Goal: Information Seeking & Learning: Learn about a topic

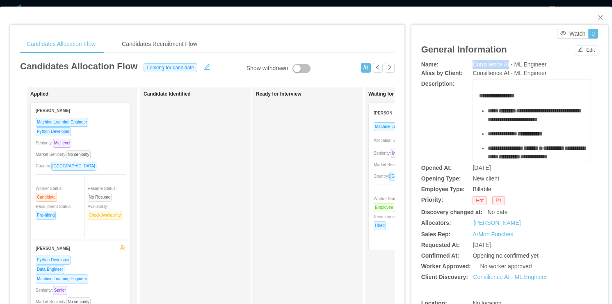
drag, startPoint x: 470, startPoint y: 64, endPoint x: 504, endPoint y: 65, distance: 33.7
click at [504, 65] on span "Consilience AI - ML Engineer" at bounding box center [510, 64] width 74 height 7
copy span "Consilience AI"
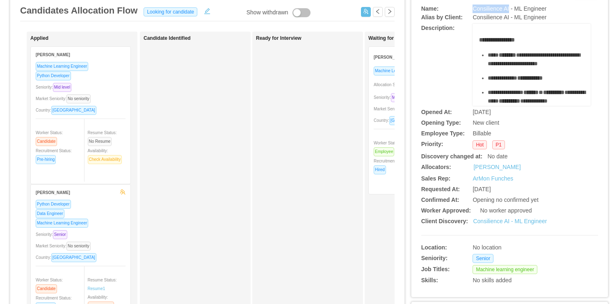
scroll to position [164, 0]
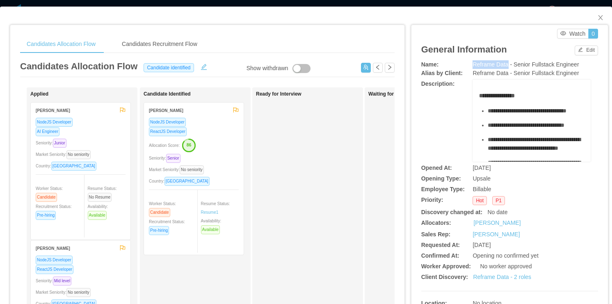
drag, startPoint x: 470, startPoint y: 64, endPoint x: 502, endPoint y: 66, distance: 32.9
click at [502, 66] on span "Reframe Data - Senior Fullstack Engineer" at bounding box center [526, 64] width 106 height 7
copy span "Reframe Data"
click at [598, 17] on icon "icon: close" at bounding box center [601, 17] width 7 height 7
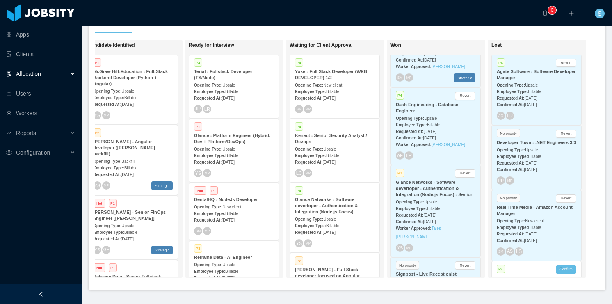
scroll to position [3271, 0]
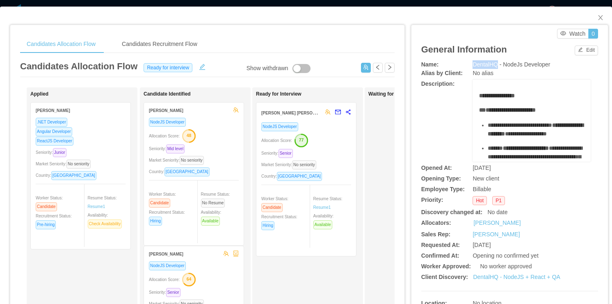
drag, startPoint x: 470, startPoint y: 65, endPoint x: 493, endPoint y: 64, distance: 23.4
click at [493, 64] on span "DentalHQ - NodeJs Developer" at bounding box center [512, 64] width 78 height 7
copy span "DentalHQ"
